Goal: Task Accomplishment & Management: Manage account settings

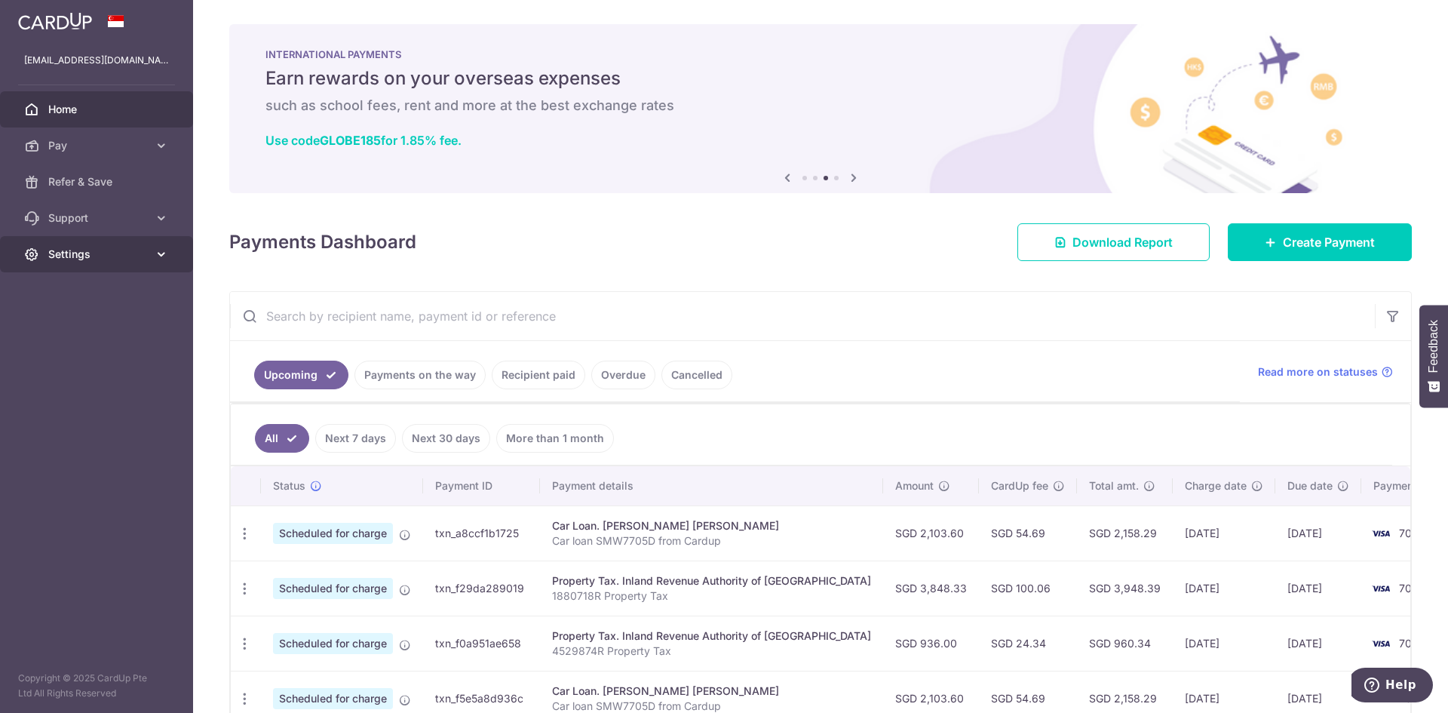
click at [75, 253] on span "Settings" at bounding box center [98, 254] width 100 height 15
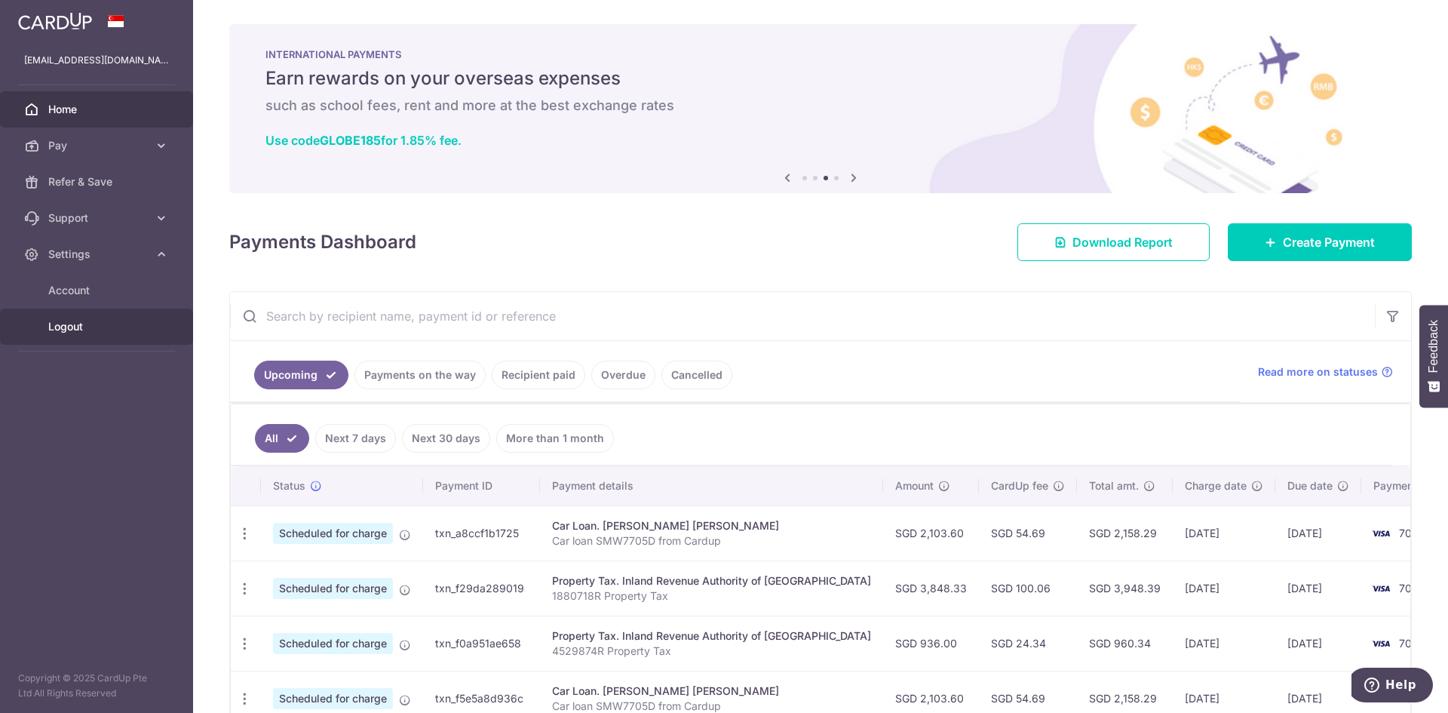
click at [63, 327] on span "Logout" at bounding box center [98, 326] width 100 height 15
